Goal: Task Accomplishment & Management: Use online tool/utility

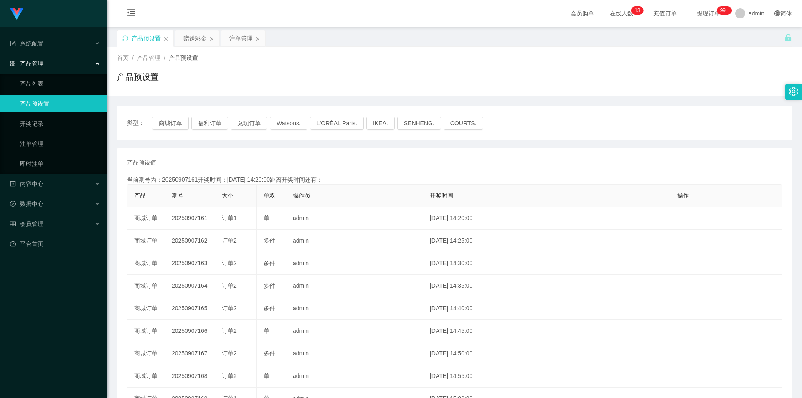
click at [195, 218] on td "20250907161" at bounding box center [190, 218] width 50 height 23
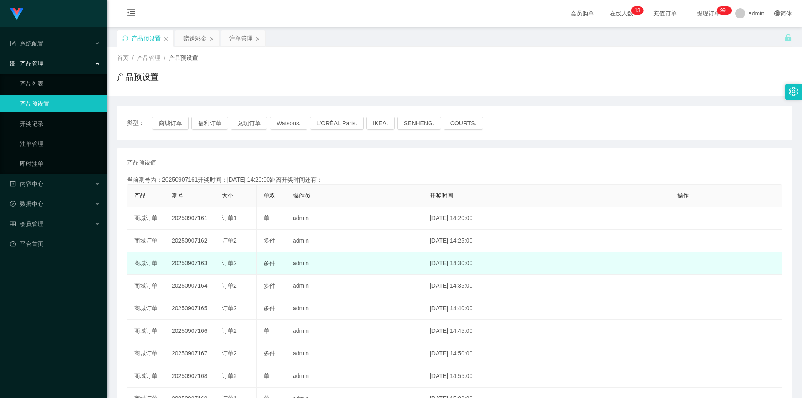
copy td "20250907161"
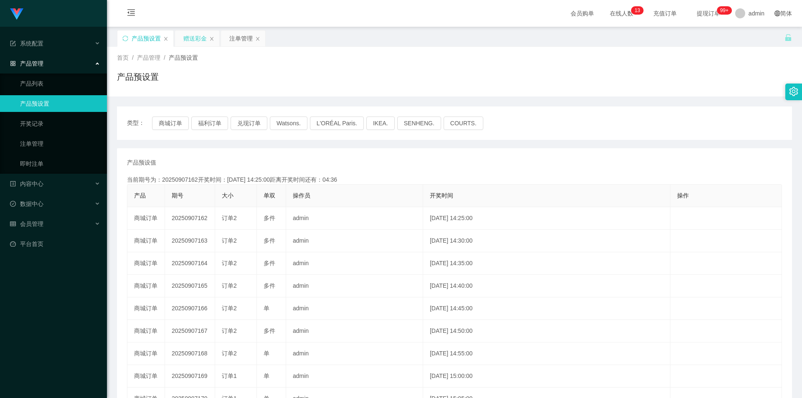
click at [189, 33] on div "赠送彩金" at bounding box center [194, 38] width 23 height 16
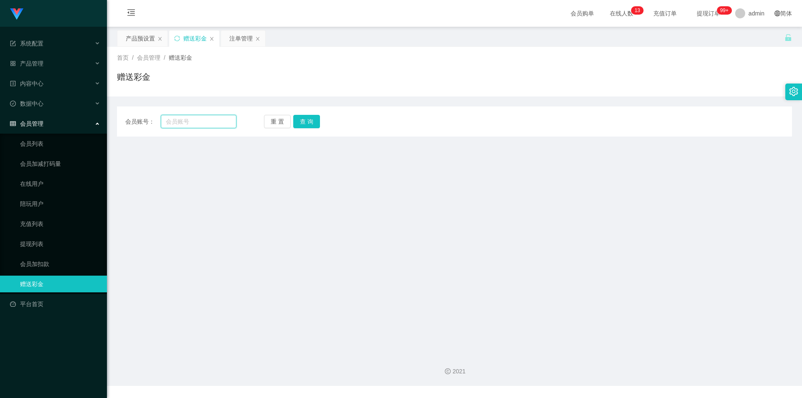
click at [185, 120] on input "text" at bounding box center [199, 121] width 76 height 13
type input "zhanghe800"
click at [297, 117] on button "查 询" at bounding box center [306, 121] width 27 height 13
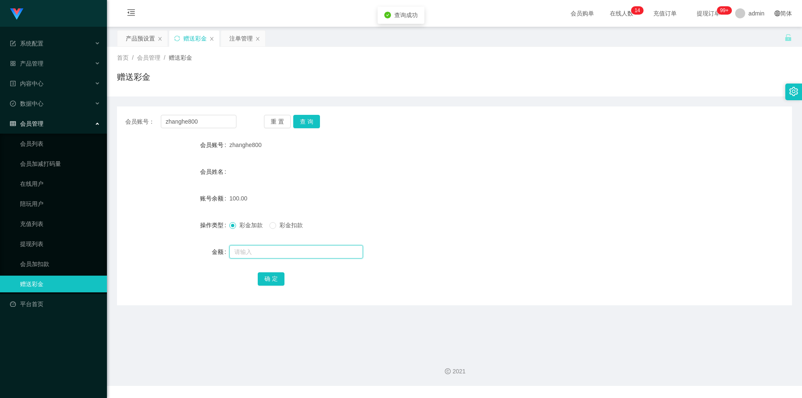
click at [251, 251] on input "text" at bounding box center [296, 251] width 134 height 13
type input "30"
click at [274, 278] on button "确 定" at bounding box center [271, 278] width 27 height 13
